Goal: Task Accomplishment & Management: Manage account settings

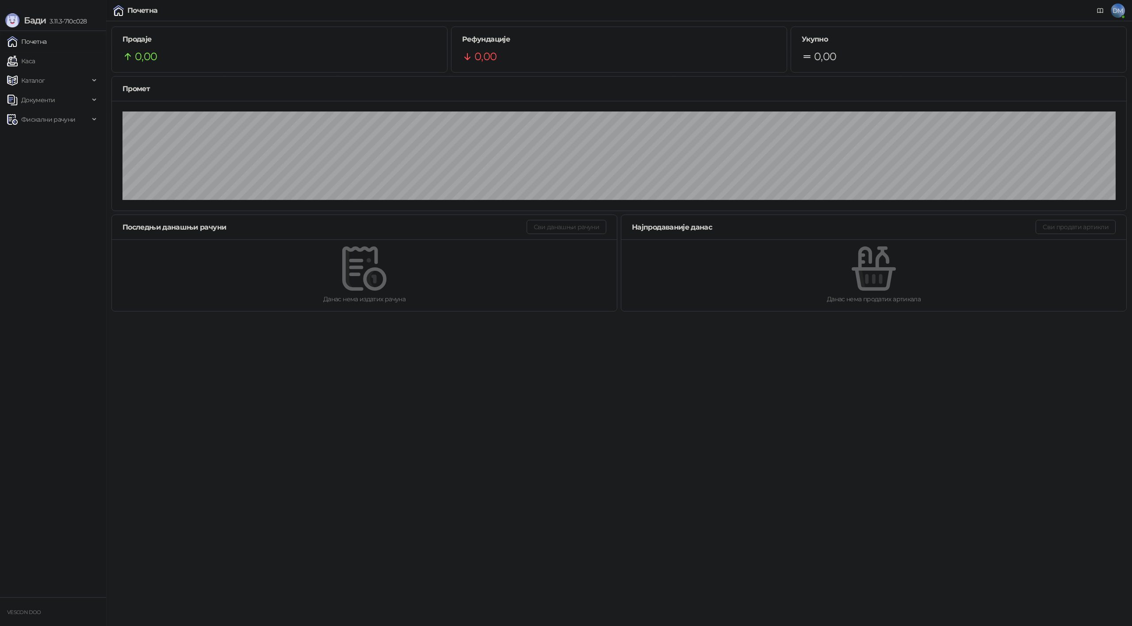
click at [23, 40] on link "Почетна" at bounding box center [27, 42] width 40 height 18
click at [63, 115] on span "Фискални рачуни" at bounding box center [48, 120] width 54 height 18
click at [55, 138] on link "Издати рачуни" at bounding box center [40, 139] width 59 height 18
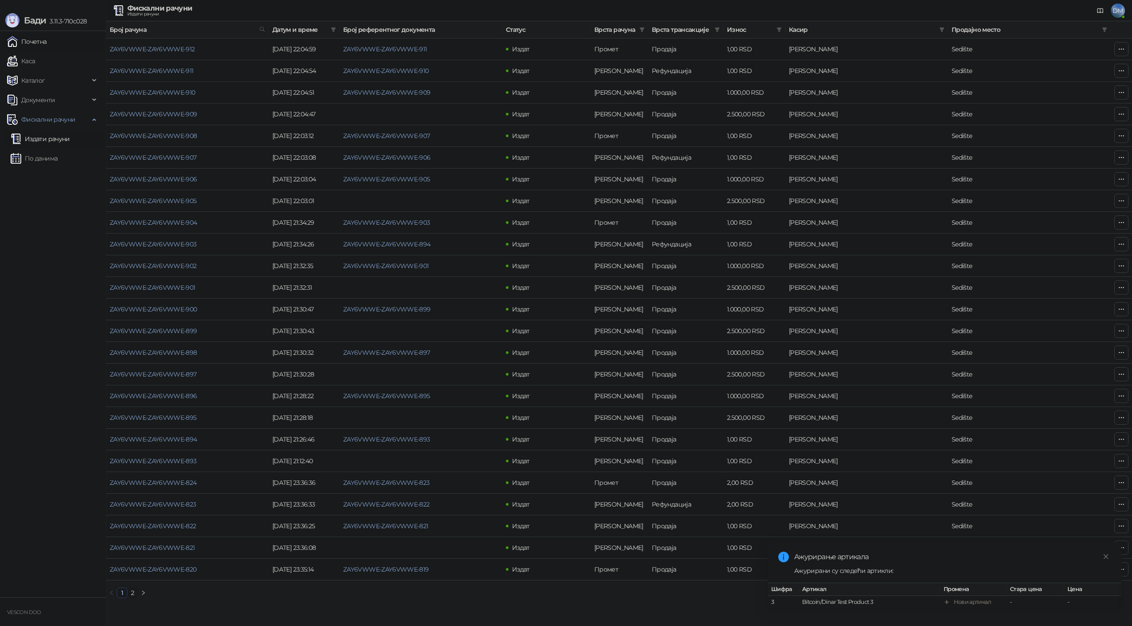
click at [32, 39] on link "Почетна" at bounding box center [27, 42] width 40 height 18
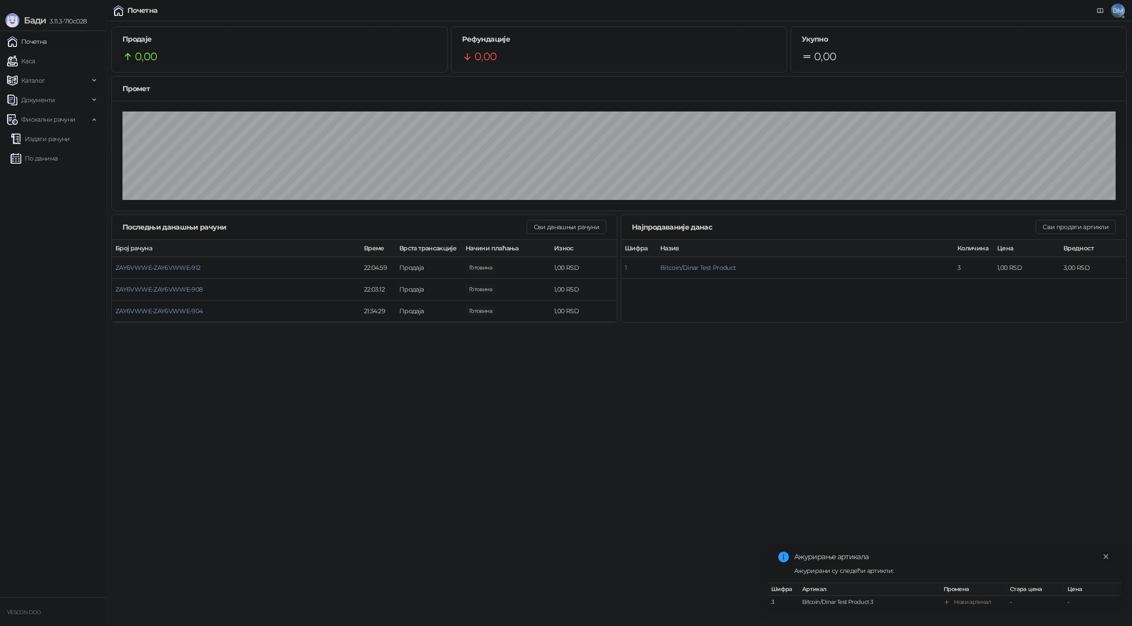
click at [1106, 553] on icon "close" at bounding box center [1106, 556] width 6 height 6
click at [505, 328] on html "[PERSON_NAME] 3.11.3-710c028 Почетна Каса Каталог Документи Фискални рачуни Изд…" at bounding box center [566, 164] width 1132 height 328
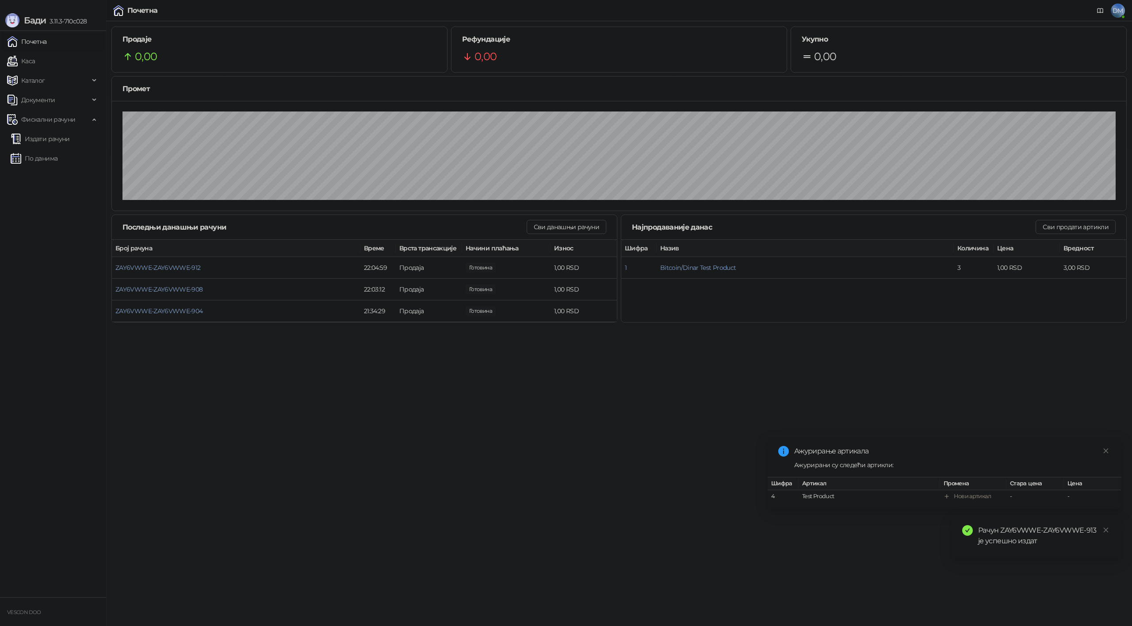
click at [449, 328] on html "[PERSON_NAME] 3.11.3-710c028 Почетна Каса Каталог Документи Фискални рачуни Изд…" at bounding box center [566, 164] width 1132 height 328
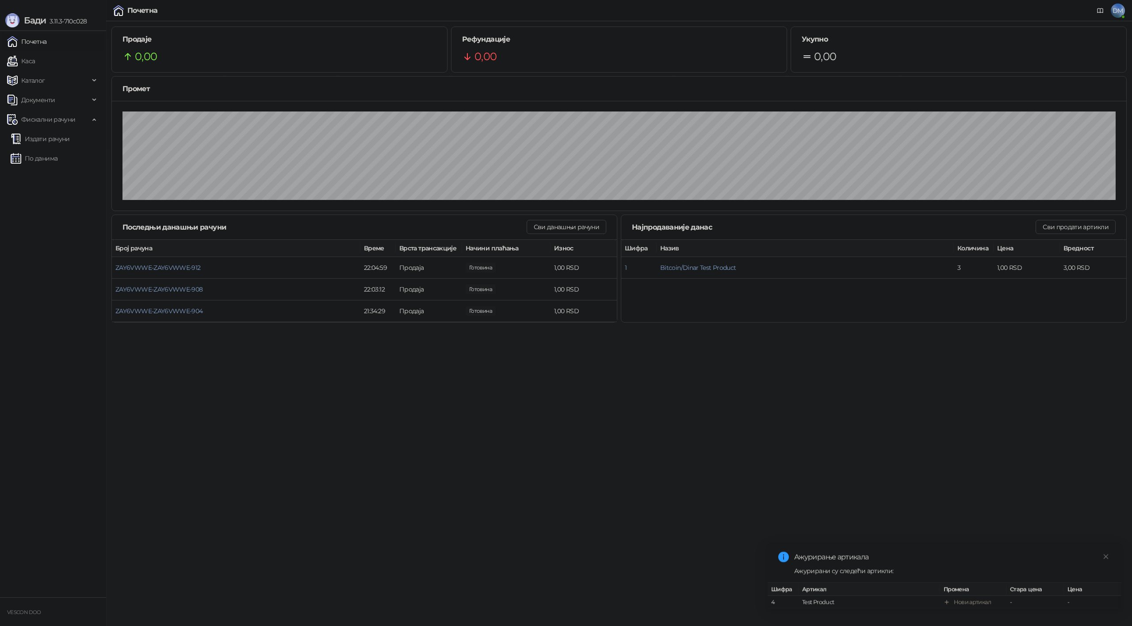
click at [1121, 9] on span "DM" at bounding box center [1118, 11] width 14 height 14
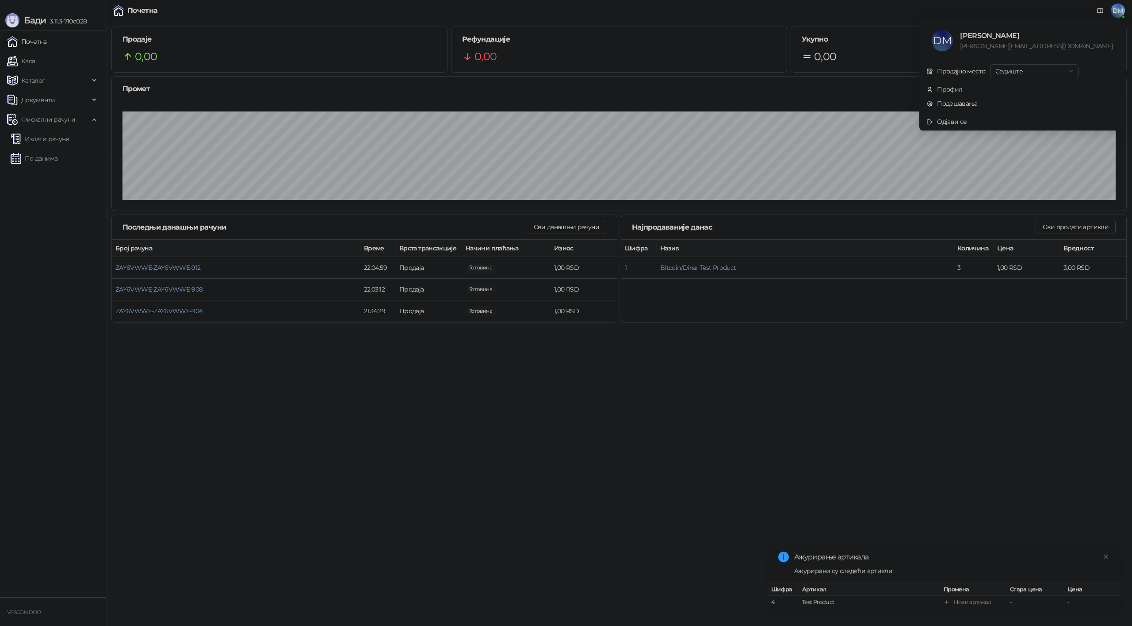
click at [962, 88] on div "Профил" at bounding box center [949, 89] width 25 height 10
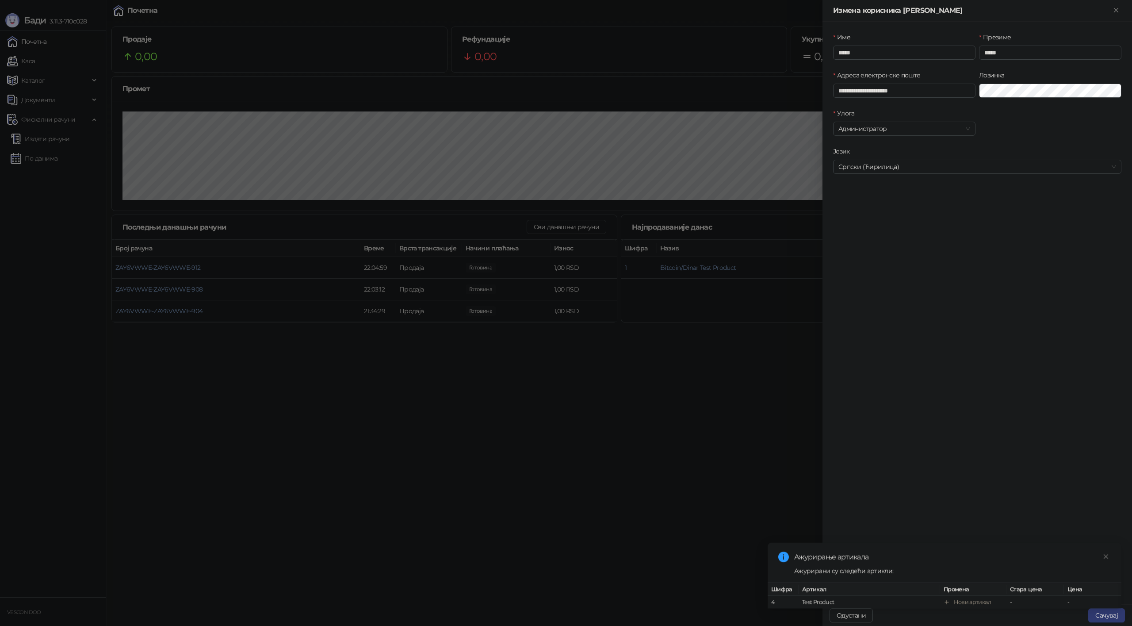
click at [790, 116] on div at bounding box center [566, 313] width 1132 height 626
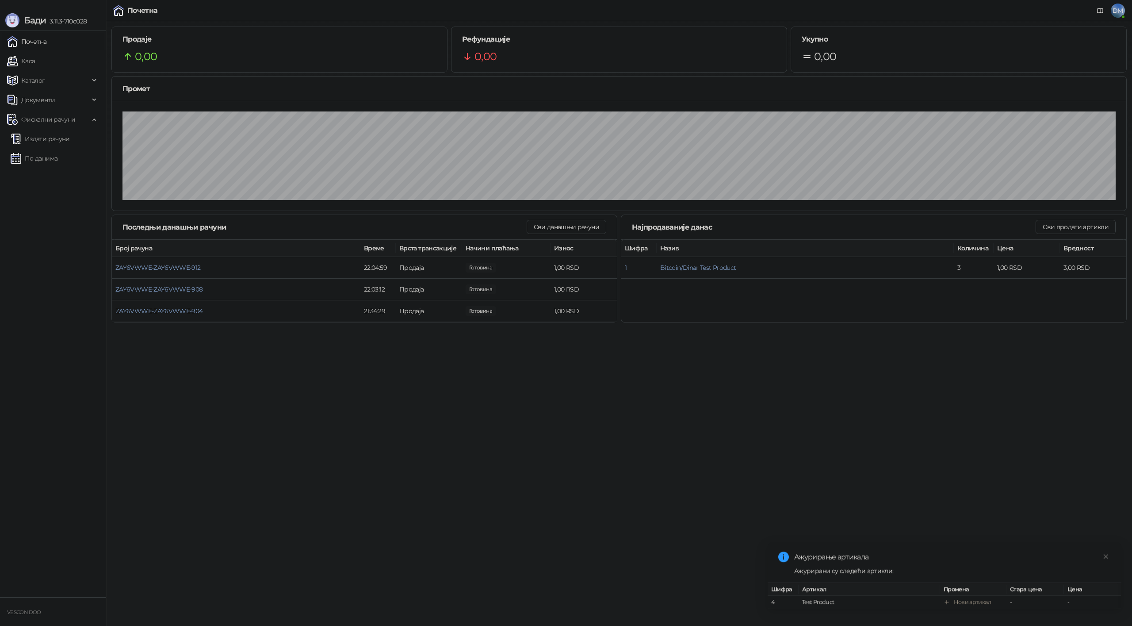
click at [1118, 13] on span "DM" at bounding box center [1118, 11] width 14 height 14
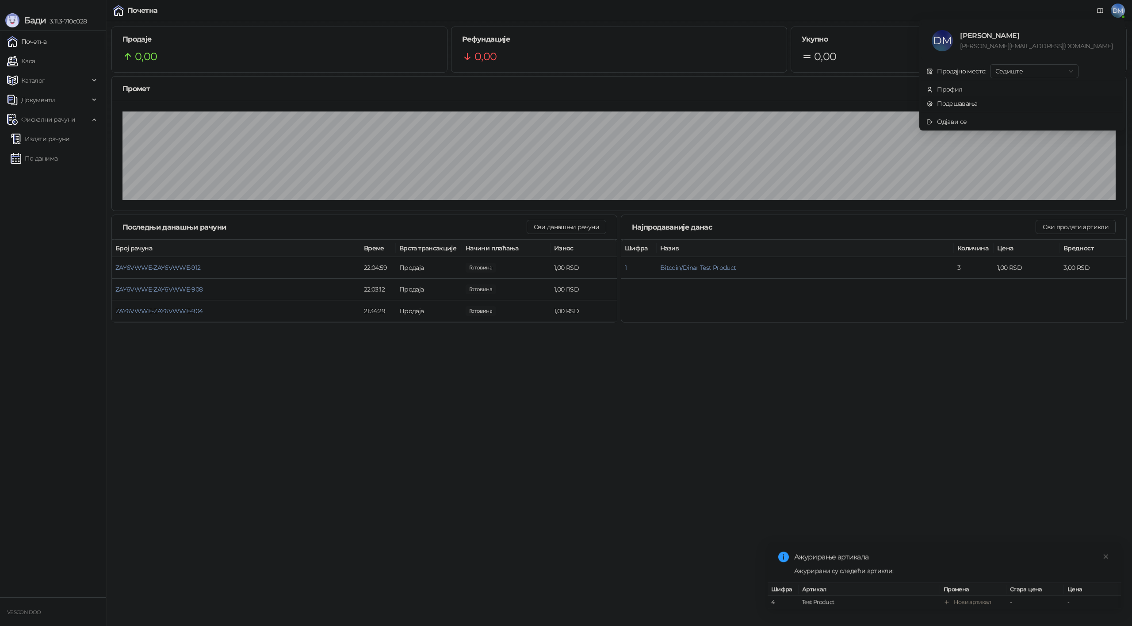
click at [977, 107] on link "Подешавања" at bounding box center [951, 103] width 51 height 8
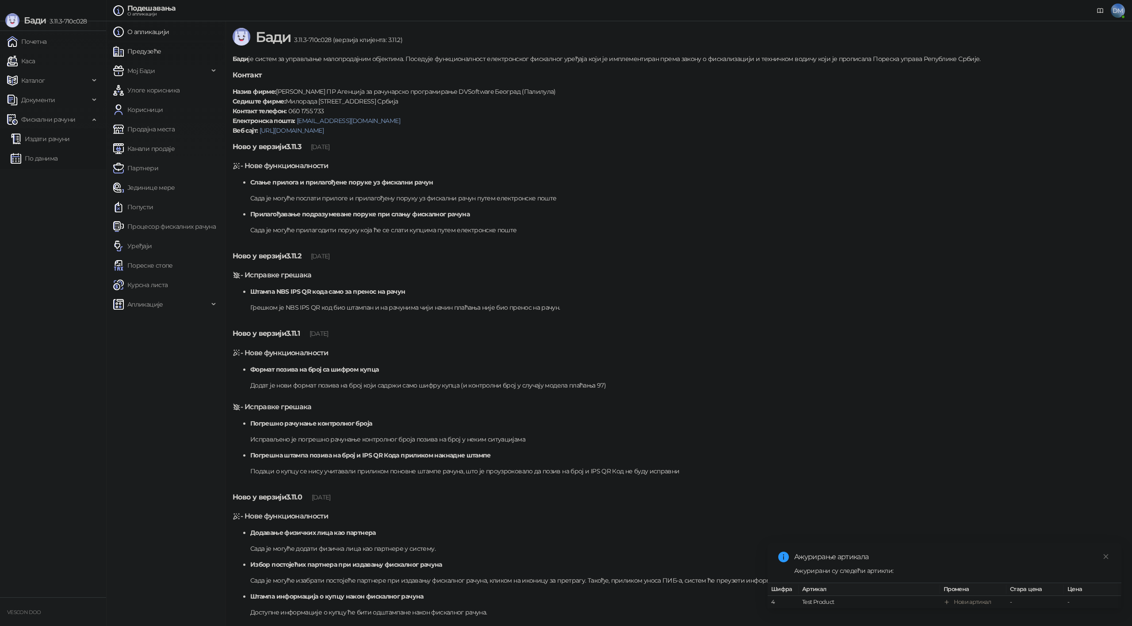
click at [152, 52] on link "Предузеће" at bounding box center [137, 51] width 48 height 18
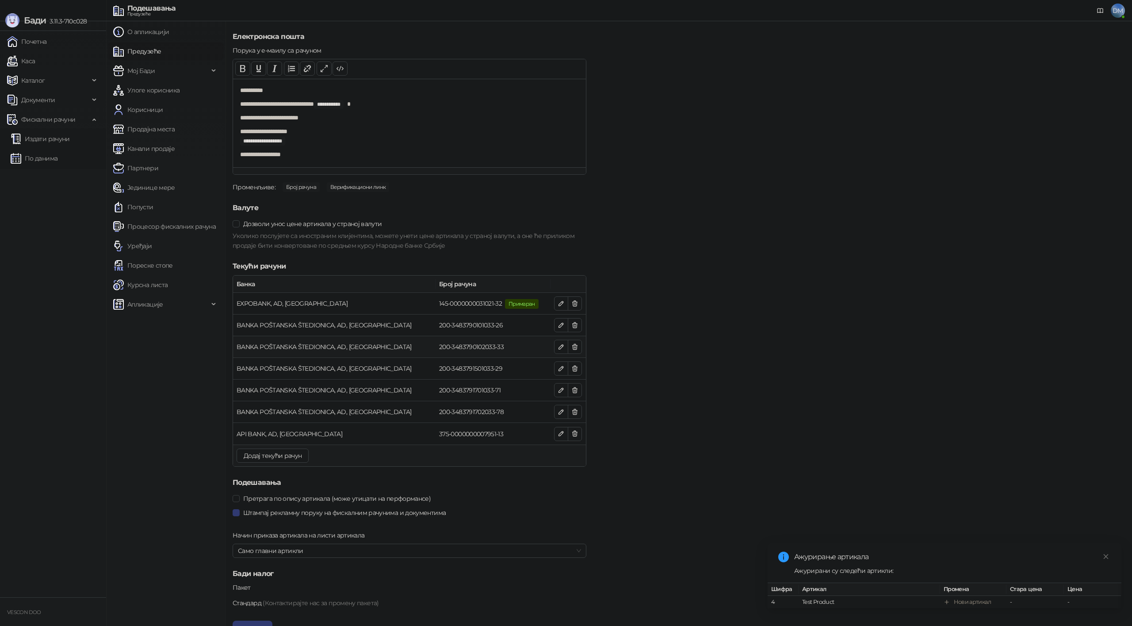
scroll to position [898, 0]
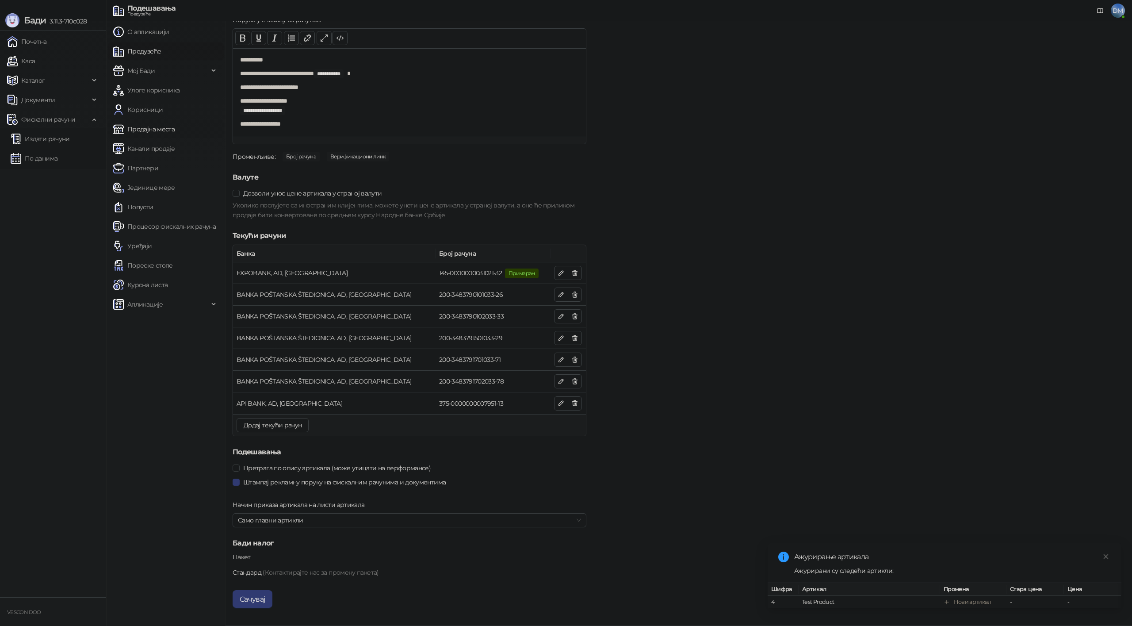
click at [153, 127] on link "Продајна места" at bounding box center [143, 129] width 61 height 18
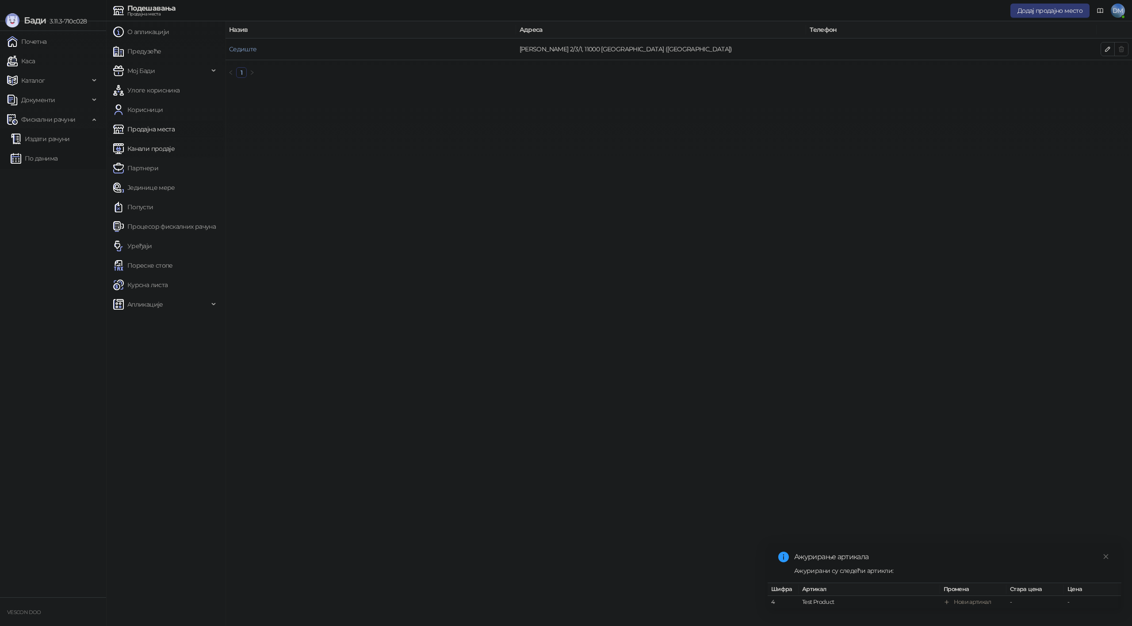
click at [153, 147] on link "Канали продаје" at bounding box center [143, 149] width 61 height 18
click at [151, 168] on link "Партнери" at bounding box center [135, 168] width 45 height 18
click at [151, 185] on link "Јединице мере" at bounding box center [144, 188] width 62 height 18
click at [149, 207] on link "Попусти" at bounding box center [133, 207] width 40 height 18
click at [152, 225] on link "Процесор фискалних рачуна" at bounding box center [164, 227] width 103 height 18
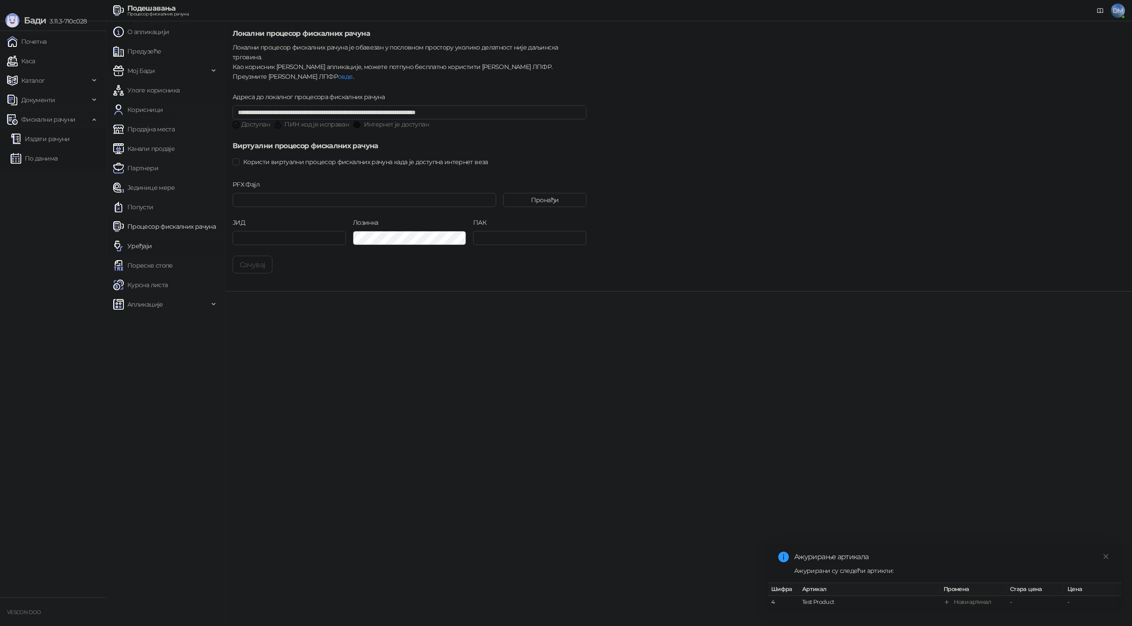
click at [145, 241] on link "Уређаји" at bounding box center [132, 246] width 39 height 18
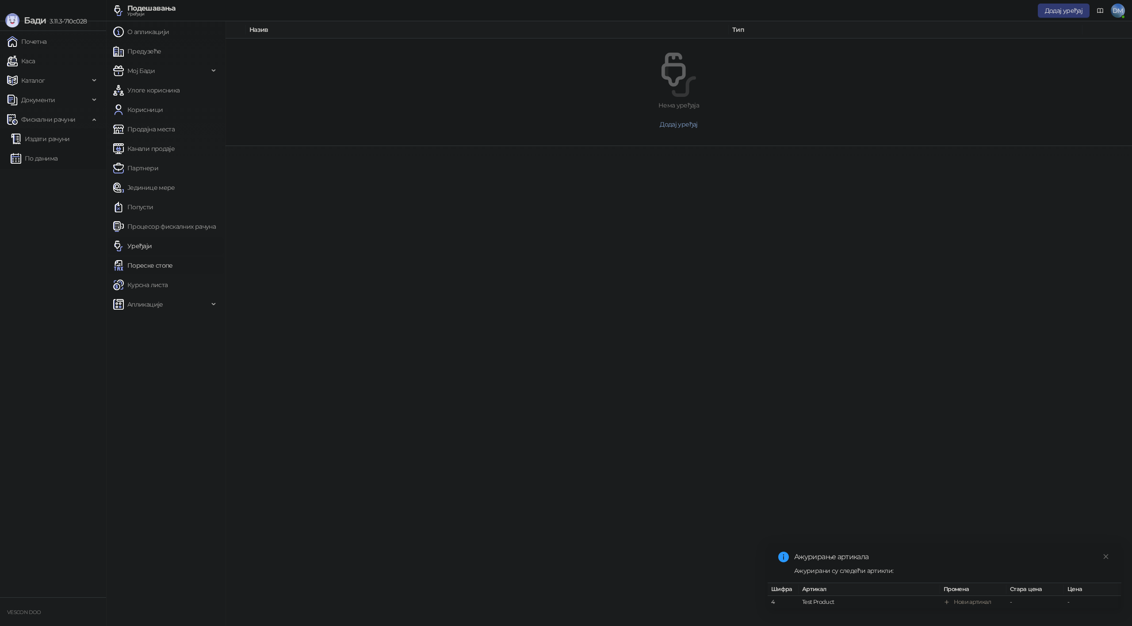
click at [146, 270] on link "Пореске стопе" at bounding box center [143, 265] width 60 height 18
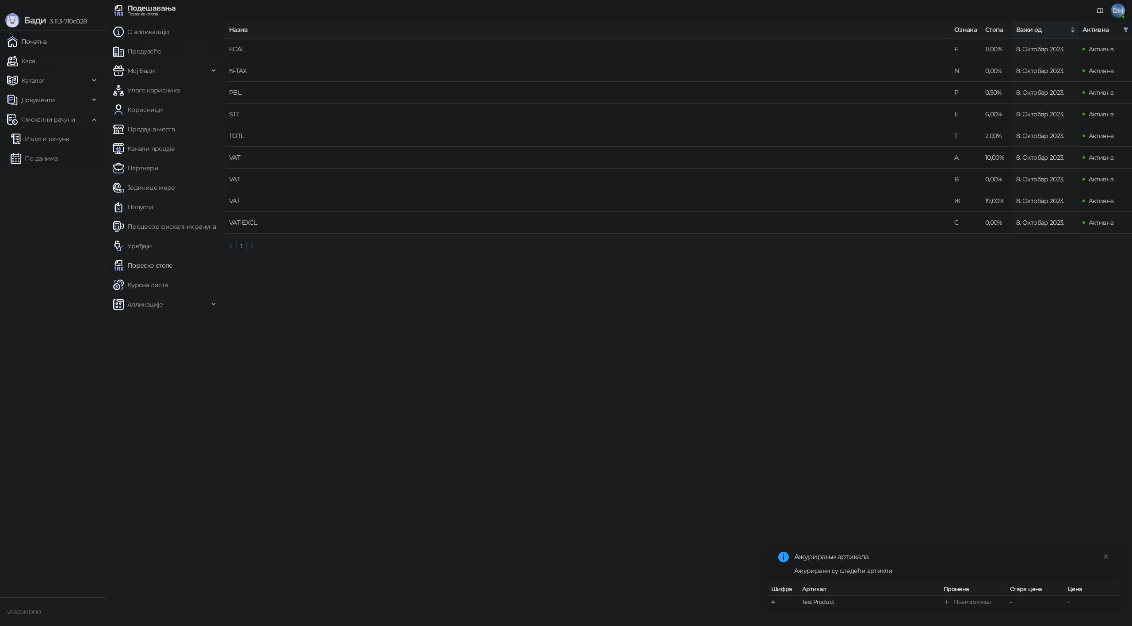
click at [32, 42] on link "Почетна" at bounding box center [27, 42] width 40 height 18
